Goal: Task Accomplishment & Management: Use online tool/utility

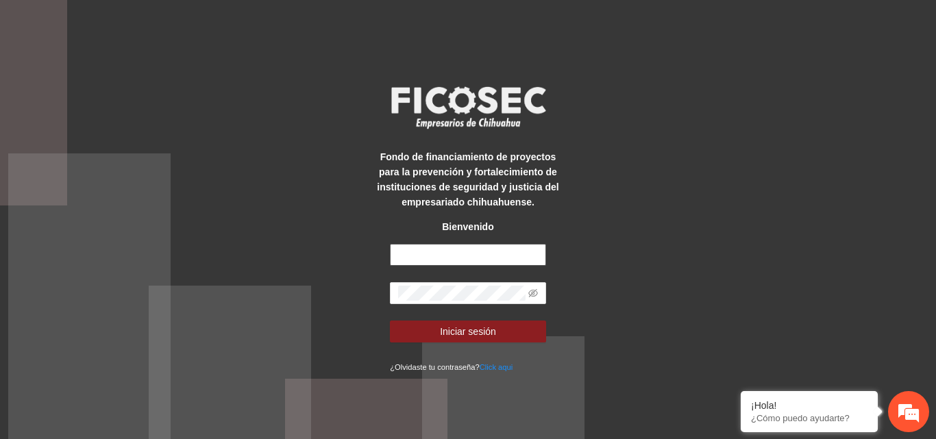
click at [462, 256] on input "text" at bounding box center [468, 255] width 156 height 22
type input "**********"
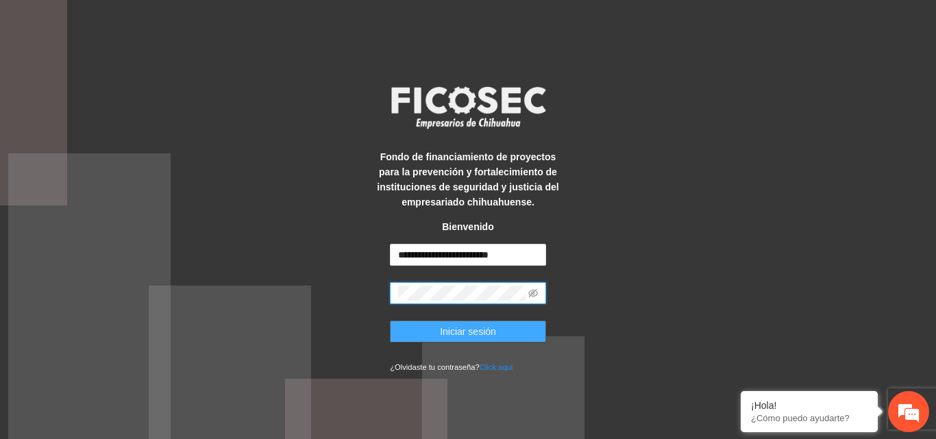
drag, startPoint x: 459, startPoint y: 328, endPoint x: 456, endPoint y: 322, distance: 7.4
click at [458, 328] on span "Iniciar sesión" at bounding box center [468, 331] width 56 height 15
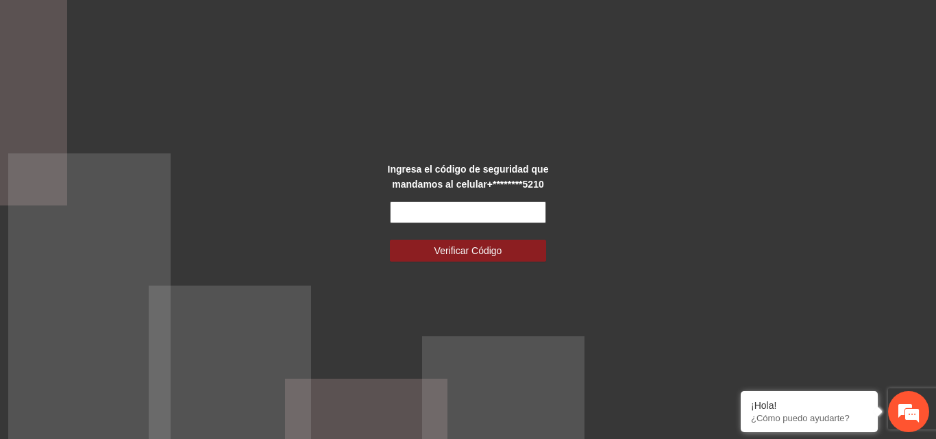
click at [428, 222] on input "text" at bounding box center [468, 213] width 156 height 22
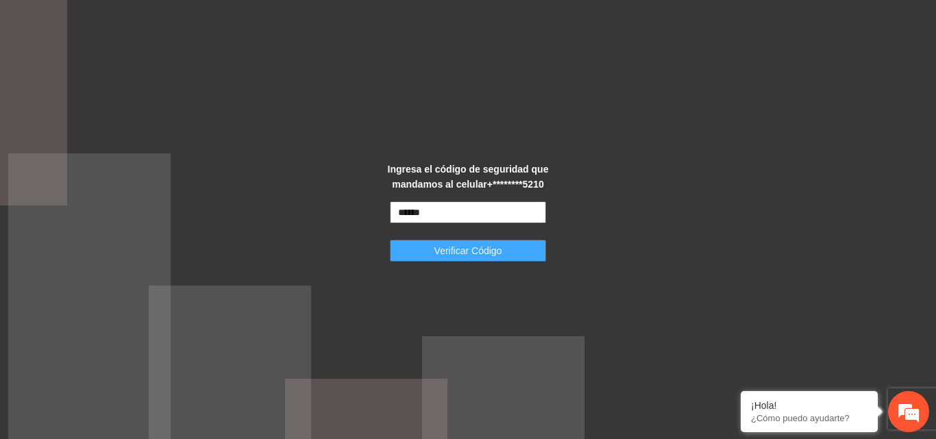
type input "******"
click at [448, 243] on span "Verificar Código" at bounding box center [469, 250] width 68 height 15
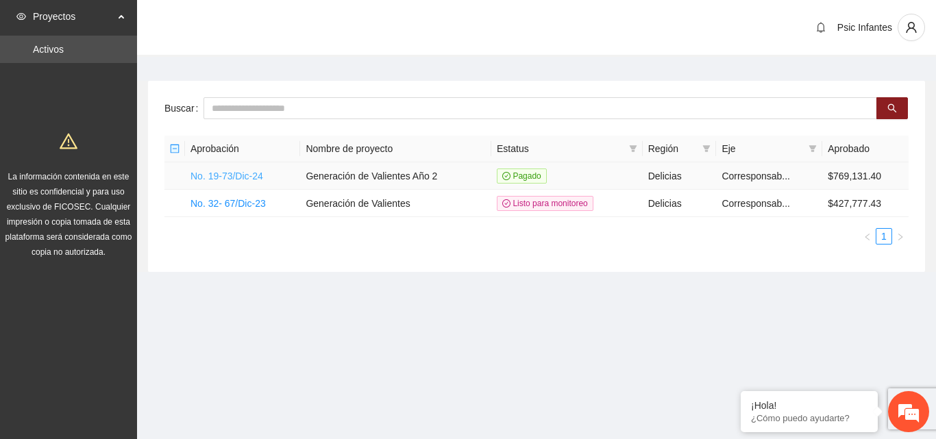
click at [217, 181] on link "No. 19-73/Dic-24" at bounding box center [227, 176] width 73 height 11
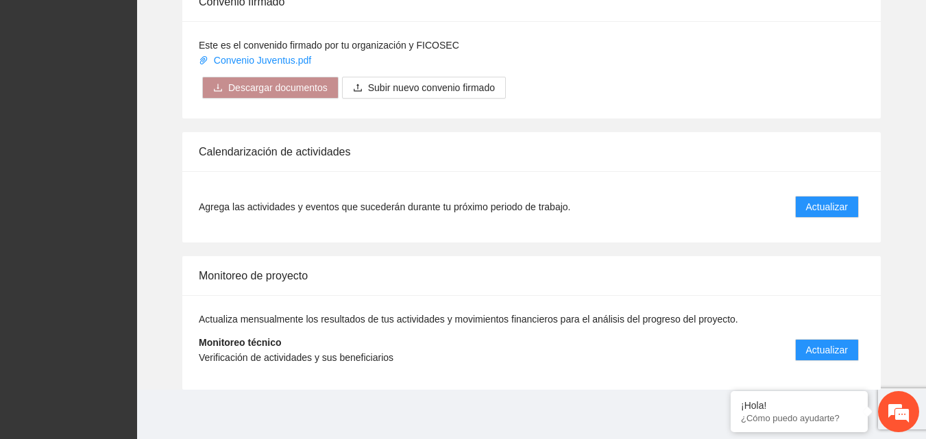
scroll to position [1100, 0]
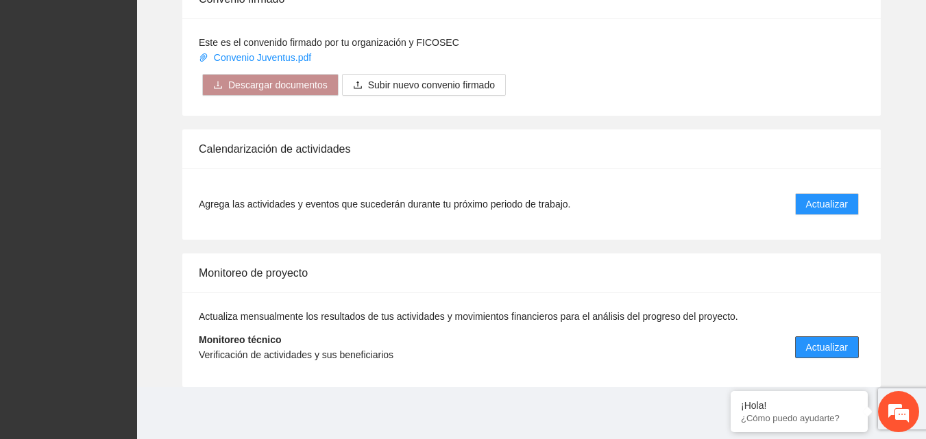
click at [848, 343] on button "Actualizar" at bounding box center [827, 348] width 64 height 22
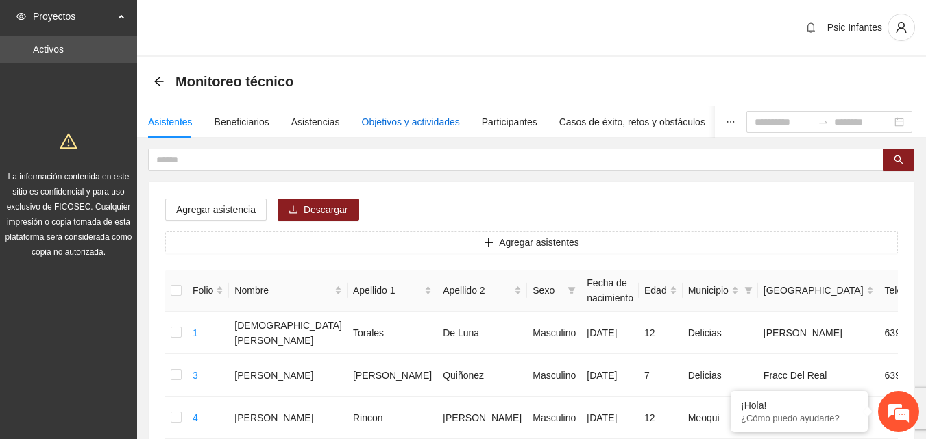
click at [391, 122] on div "Objetivos y actividades" at bounding box center [411, 121] width 98 height 15
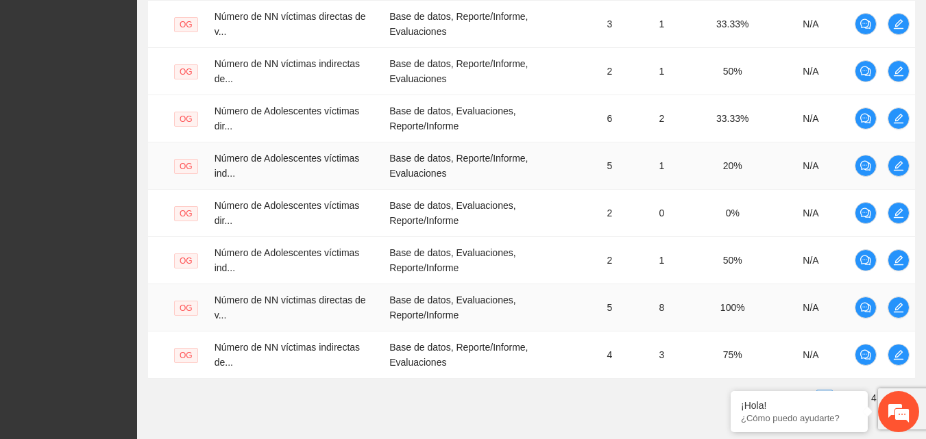
scroll to position [540, 0]
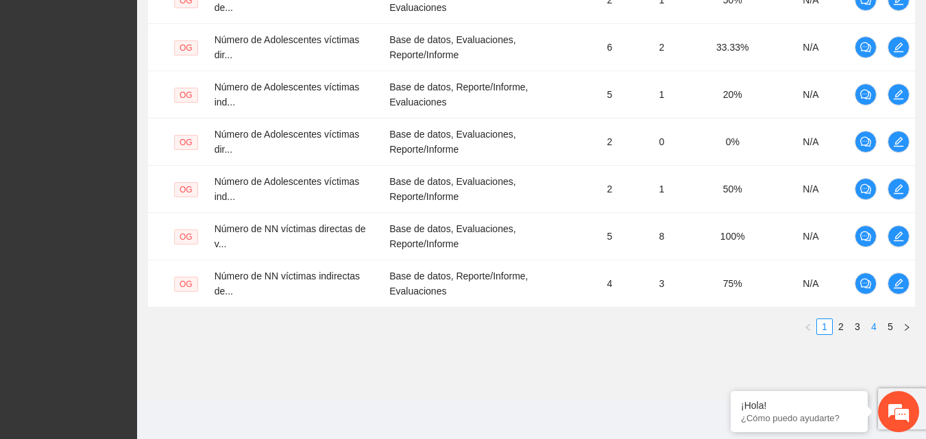
click at [878, 331] on link "4" at bounding box center [874, 326] width 15 height 15
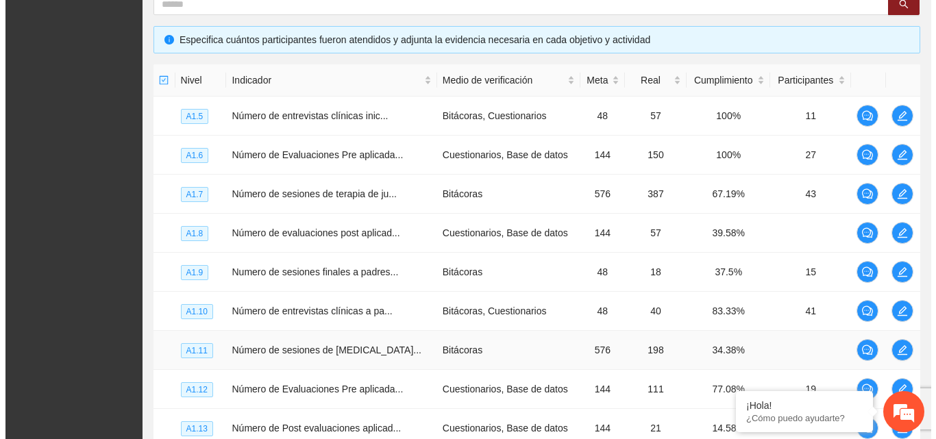
scroll to position [252, 0]
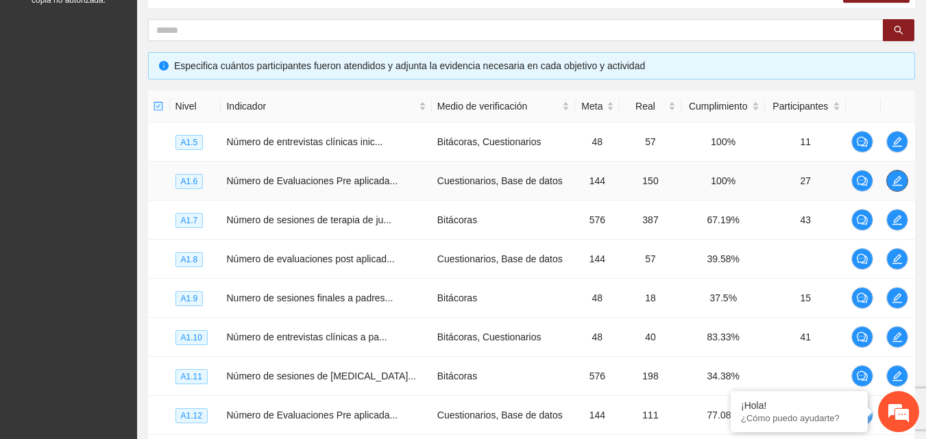
click at [897, 181] on icon "edit" at bounding box center [897, 181] width 11 height 11
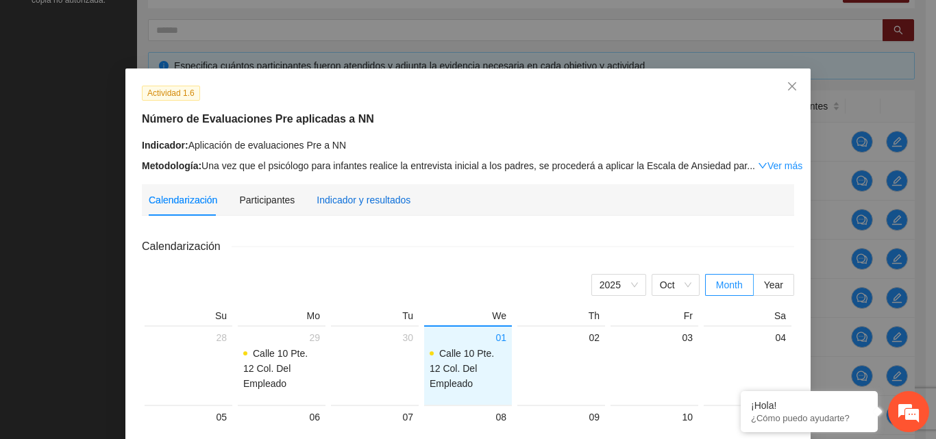
click at [387, 202] on div "Indicador y resultados" at bounding box center [364, 200] width 94 height 15
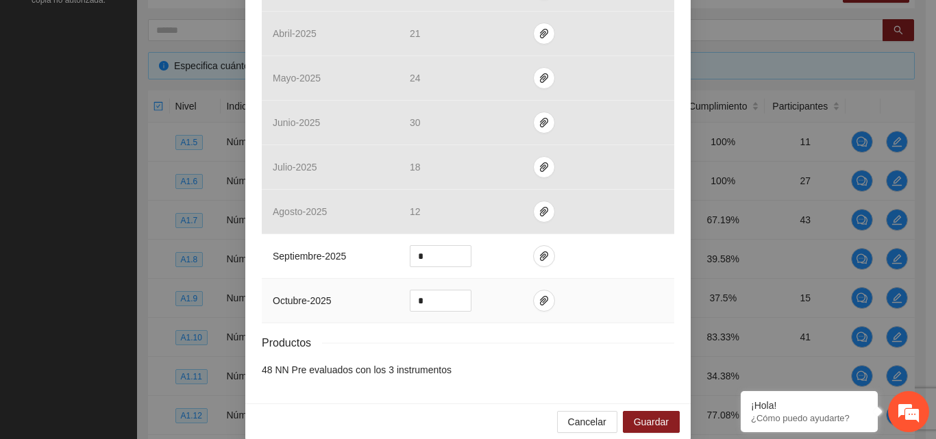
scroll to position [452, 0]
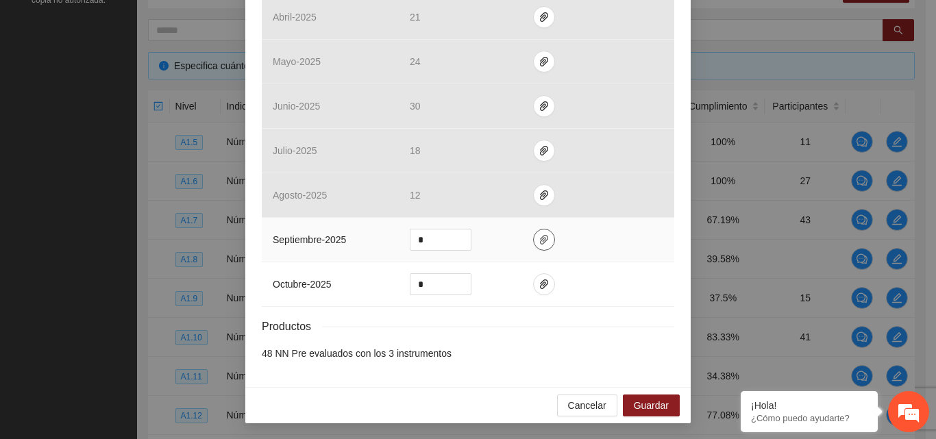
click at [540, 241] on icon "paper-clip" at bounding box center [544, 239] width 11 height 11
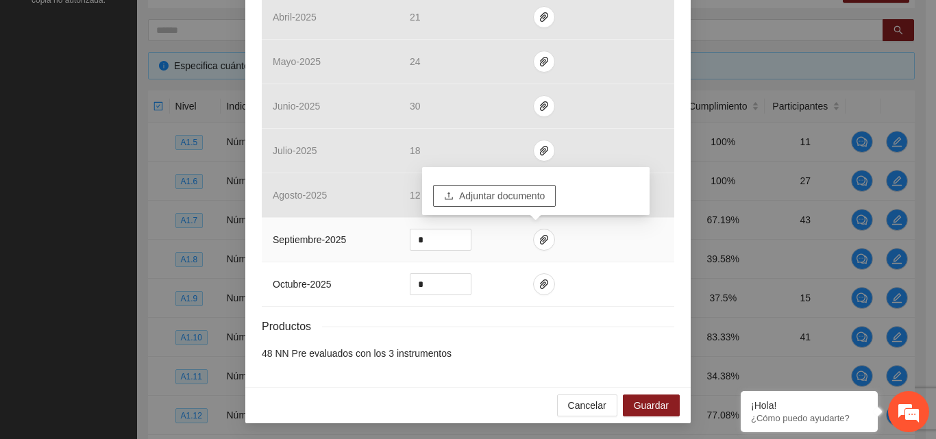
click at [503, 196] on span "Adjuntar documento" at bounding box center [502, 196] width 86 height 15
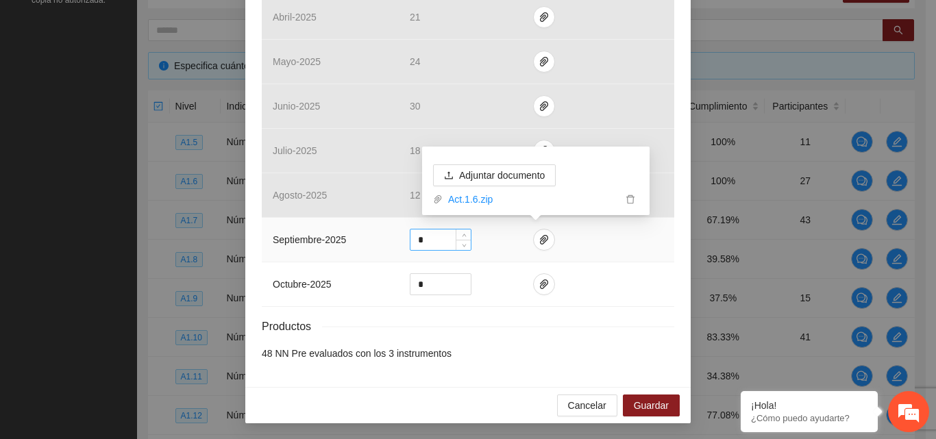
click at [435, 239] on input "*" at bounding box center [441, 240] width 60 height 21
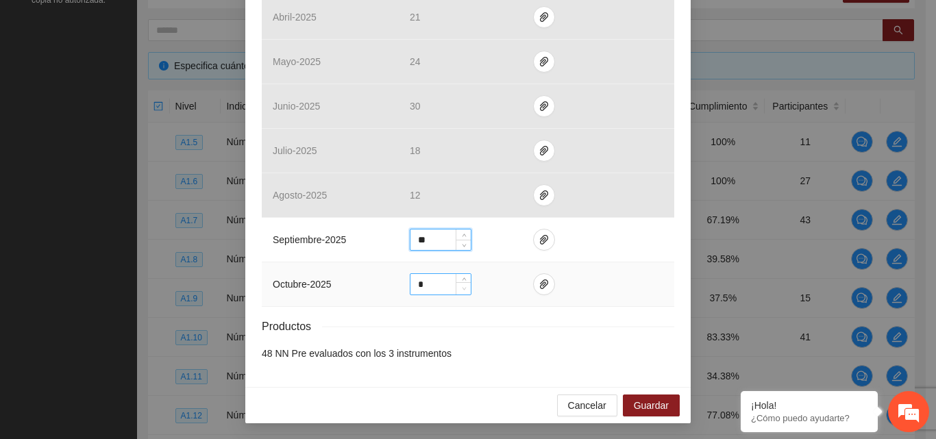
type input "**"
click at [639, 407] on span "Guardar" at bounding box center [651, 405] width 35 height 15
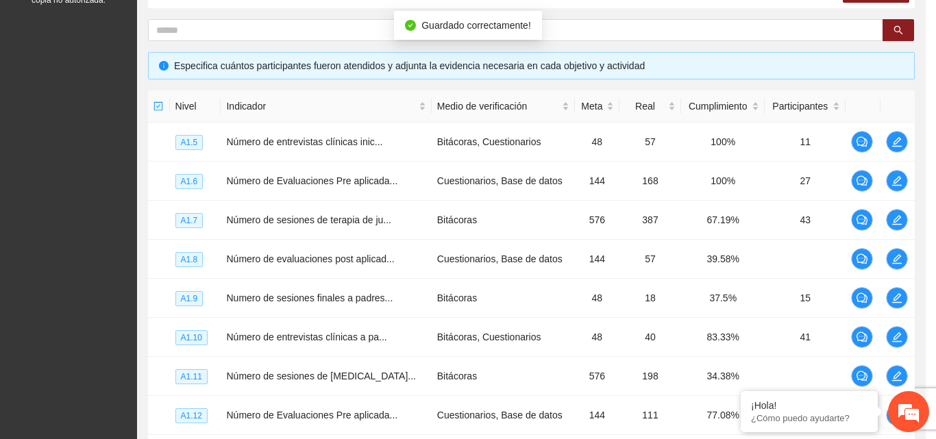
scroll to position [383, 0]
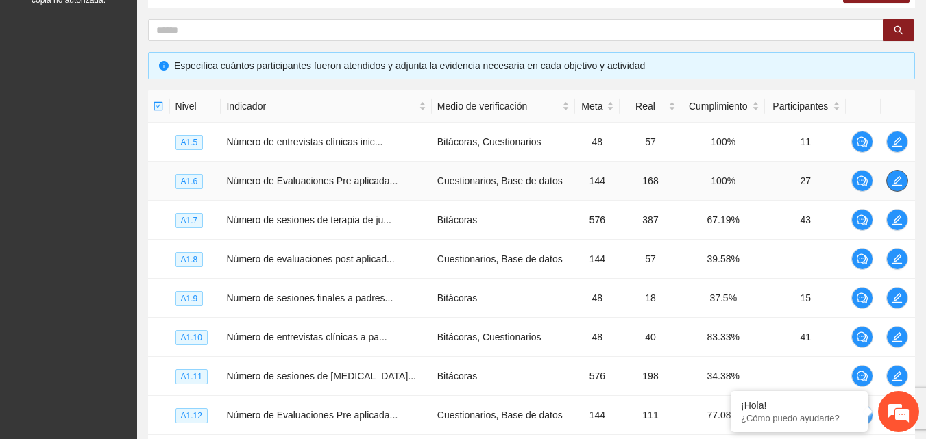
click at [899, 181] on icon "edit" at bounding box center [897, 181] width 11 height 11
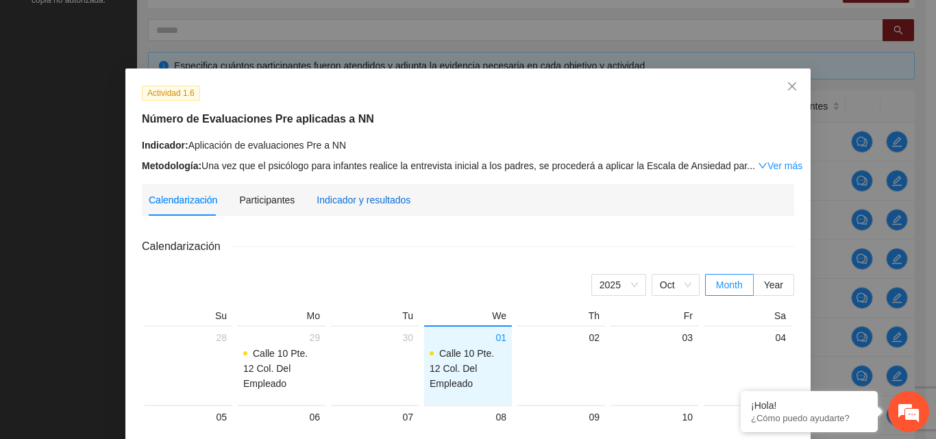
click at [352, 204] on div "Indicador y resultados" at bounding box center [364, 200] width 94 height 15
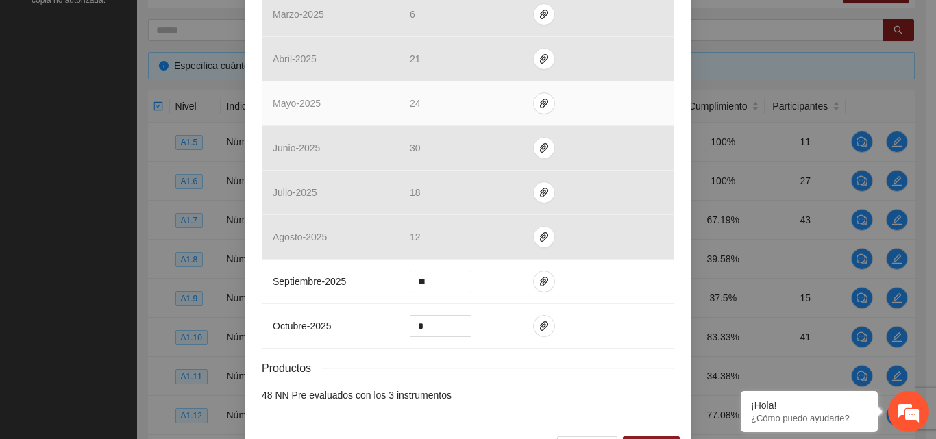
scroll to position [411, 0]
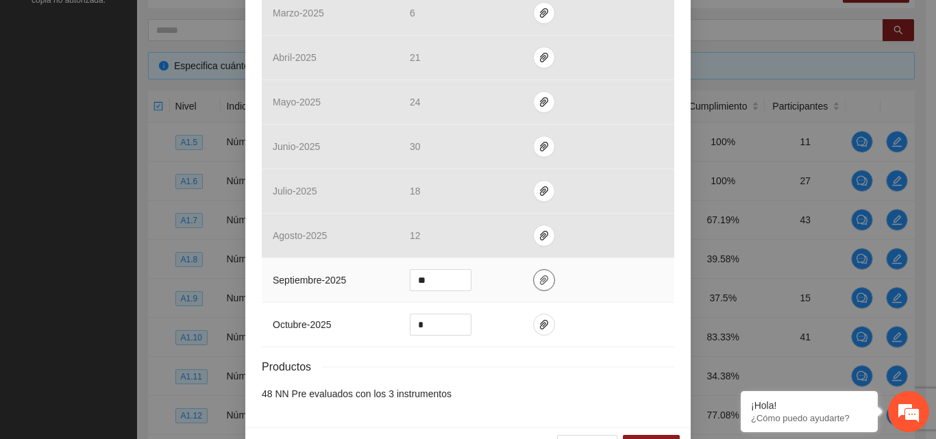
click at [539, 279] on icon "paper-clip" at bounding box center [544, 280] width 11 height 11
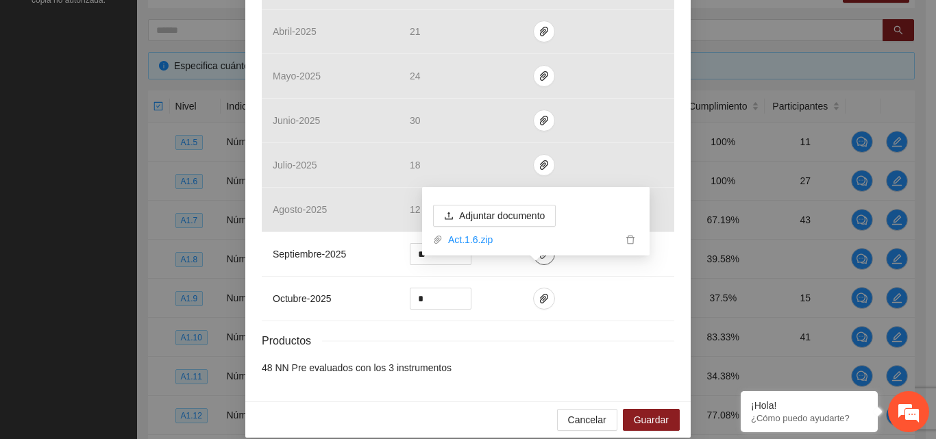
scroll to position [452, 0]
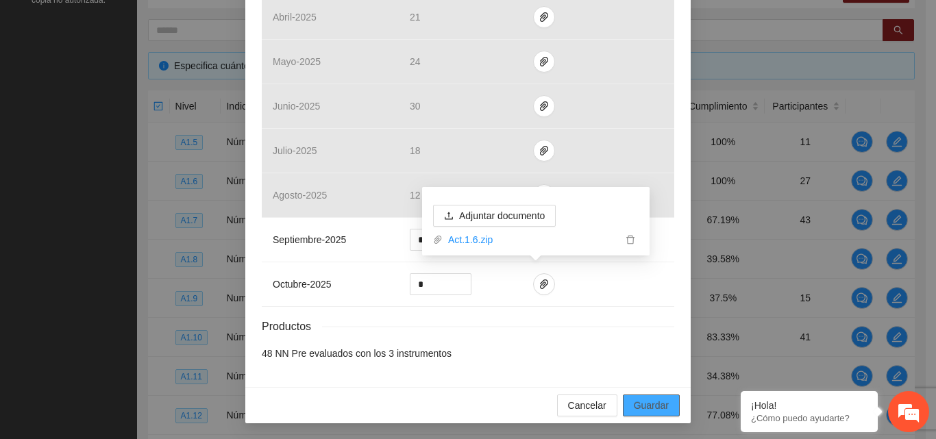
click at [660, 406] on span "Guardar" at bounding box center [651, 405] width 35 height 15
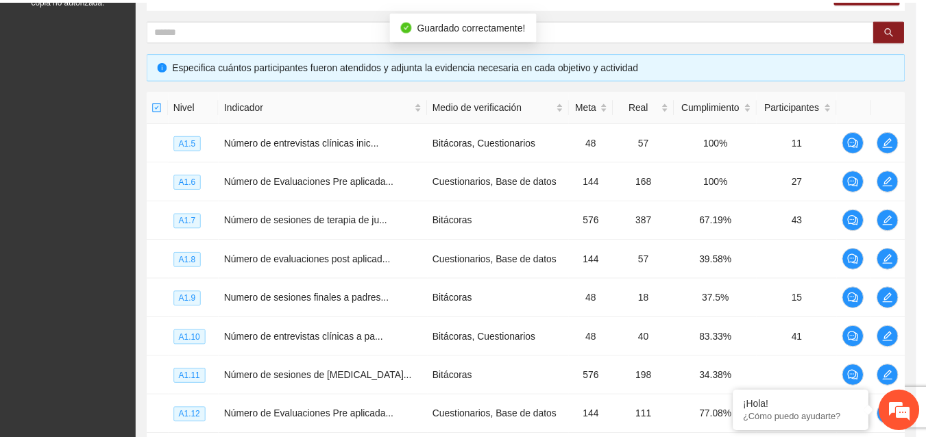
scroll to position [383, 0]
